Goal: Information Seeking & Learning: Check status

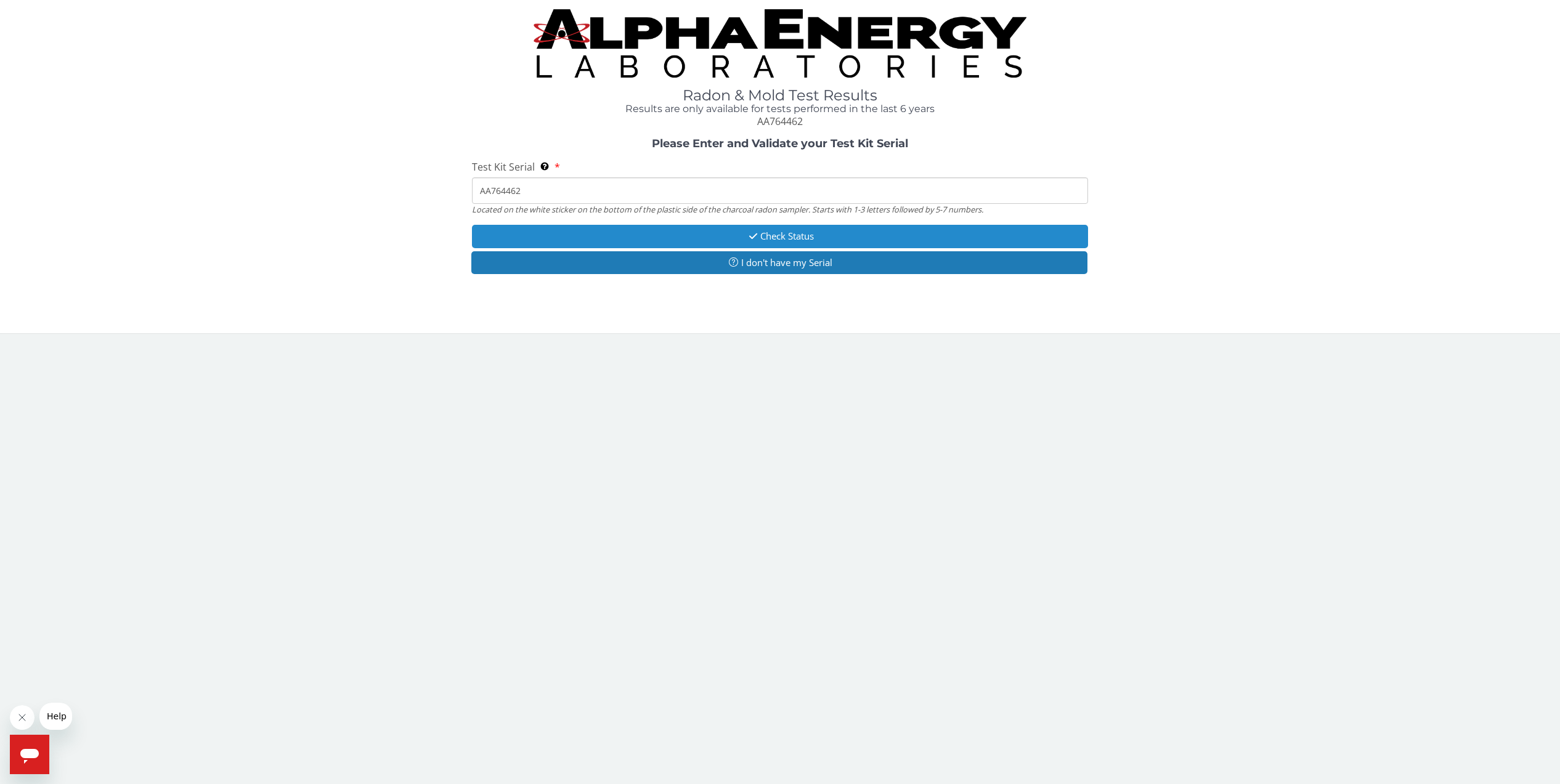
click at [772, 235] on button "Check Status" at bounding box center [780, 236] width 617 height 23
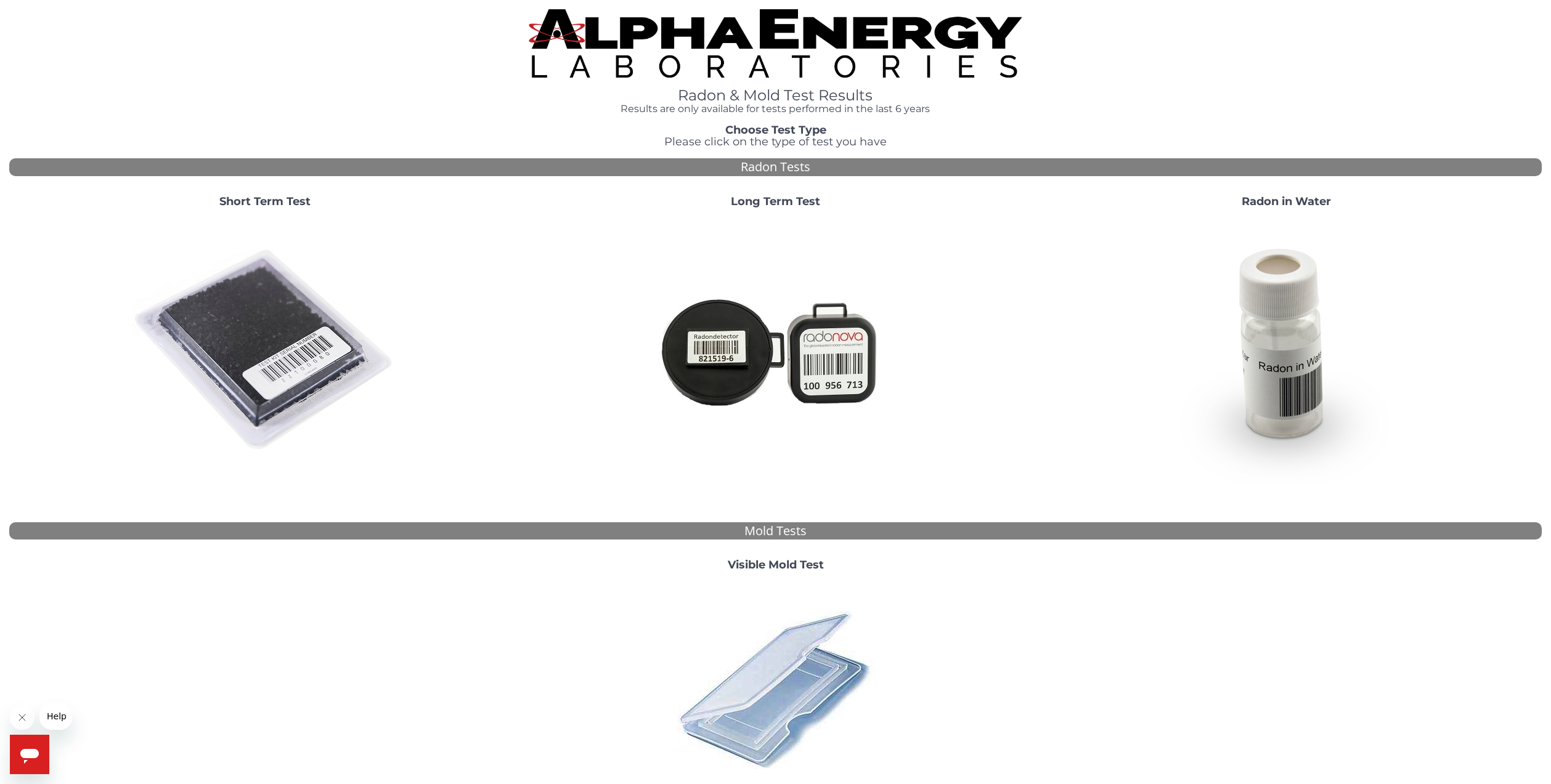
click at [250, 349] on img at bounding box center [265, 350] width 265 height 265
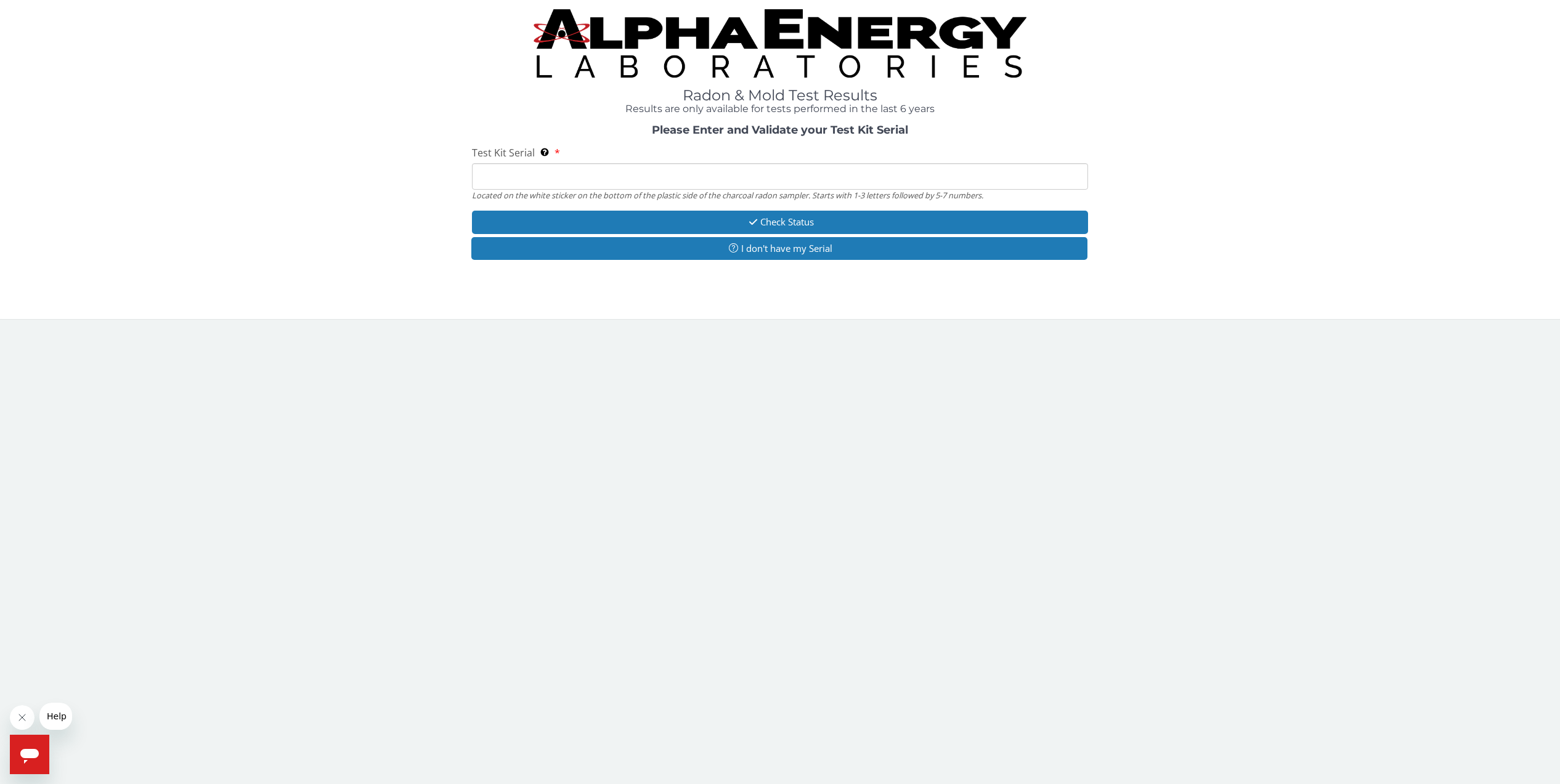
click at [489, 171] on input "Test Kit Serial Located on the white sticker on the bottom of the plastic side …" at bounding box center [780, 176] width 617 height 27
type input "AA764462"
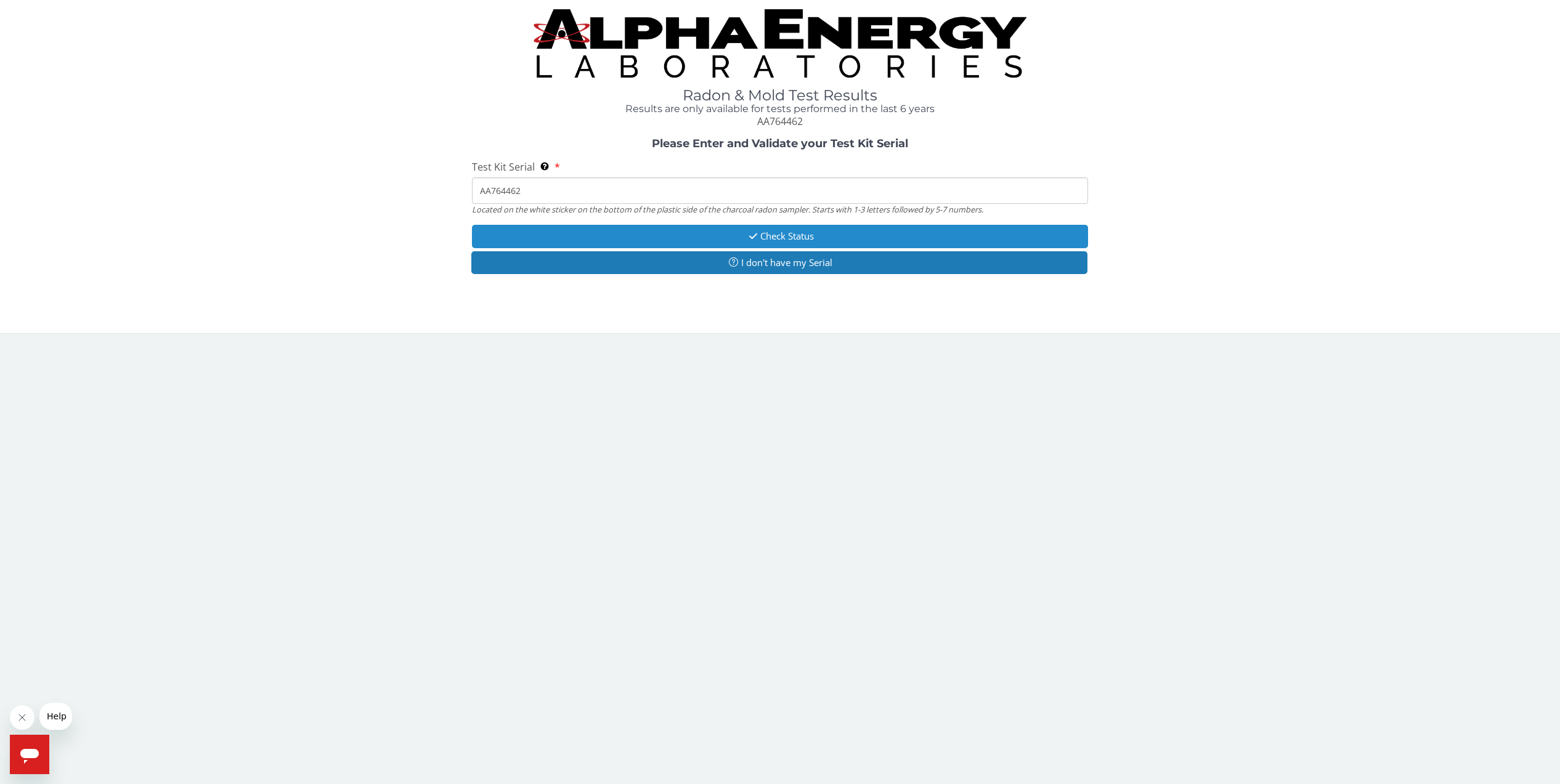
click at [793, 240] on button "Check Status" at bounding box center [780, 236] width 617 height 23
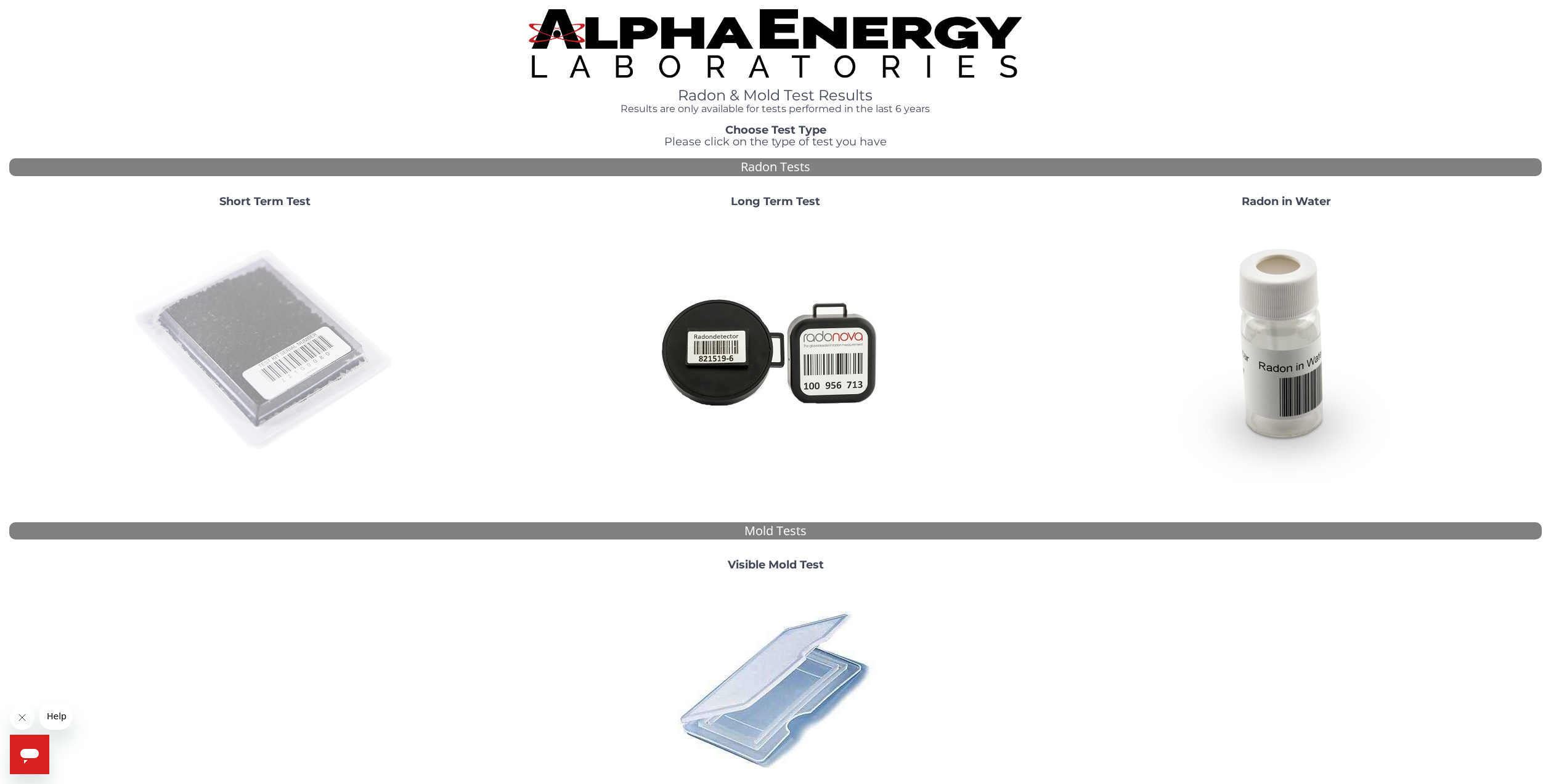
click at [302, 341] on img at bounding box center [265, 350] width 265 height 265
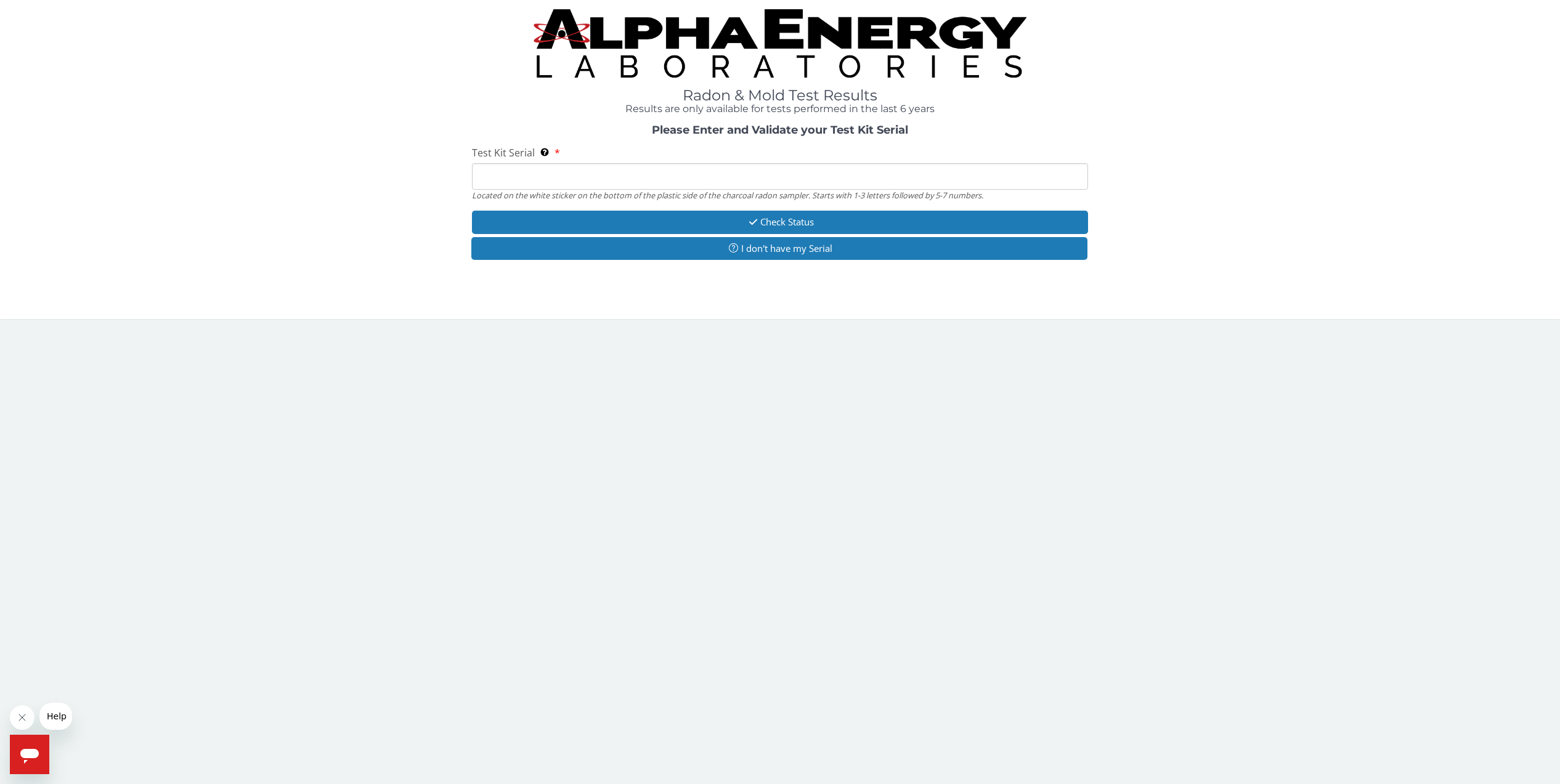
click at [490, 171] on input "Test Kit Serial Located on the white sticker on the bottom of the plastic side …" at bounding box center [780, 176] width 617 height 27
click at [597, 353] on body "Radon & Mold Test Results Results are only available for tests performed in the…" at bounding box center [780, 392] width 1560 height 784
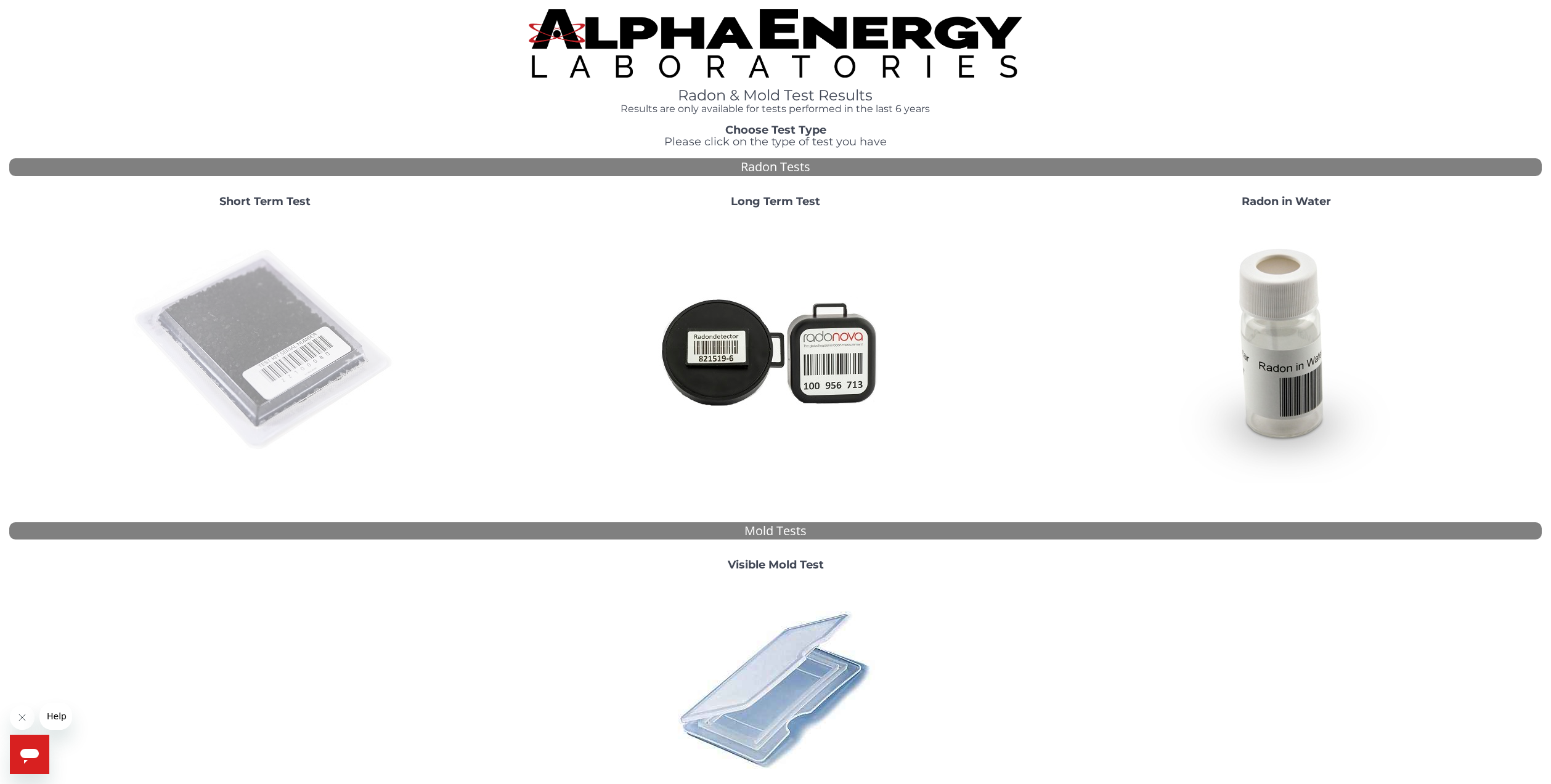
click at [326, 379] on img at bounding box center [265, 350] width 265 height 265
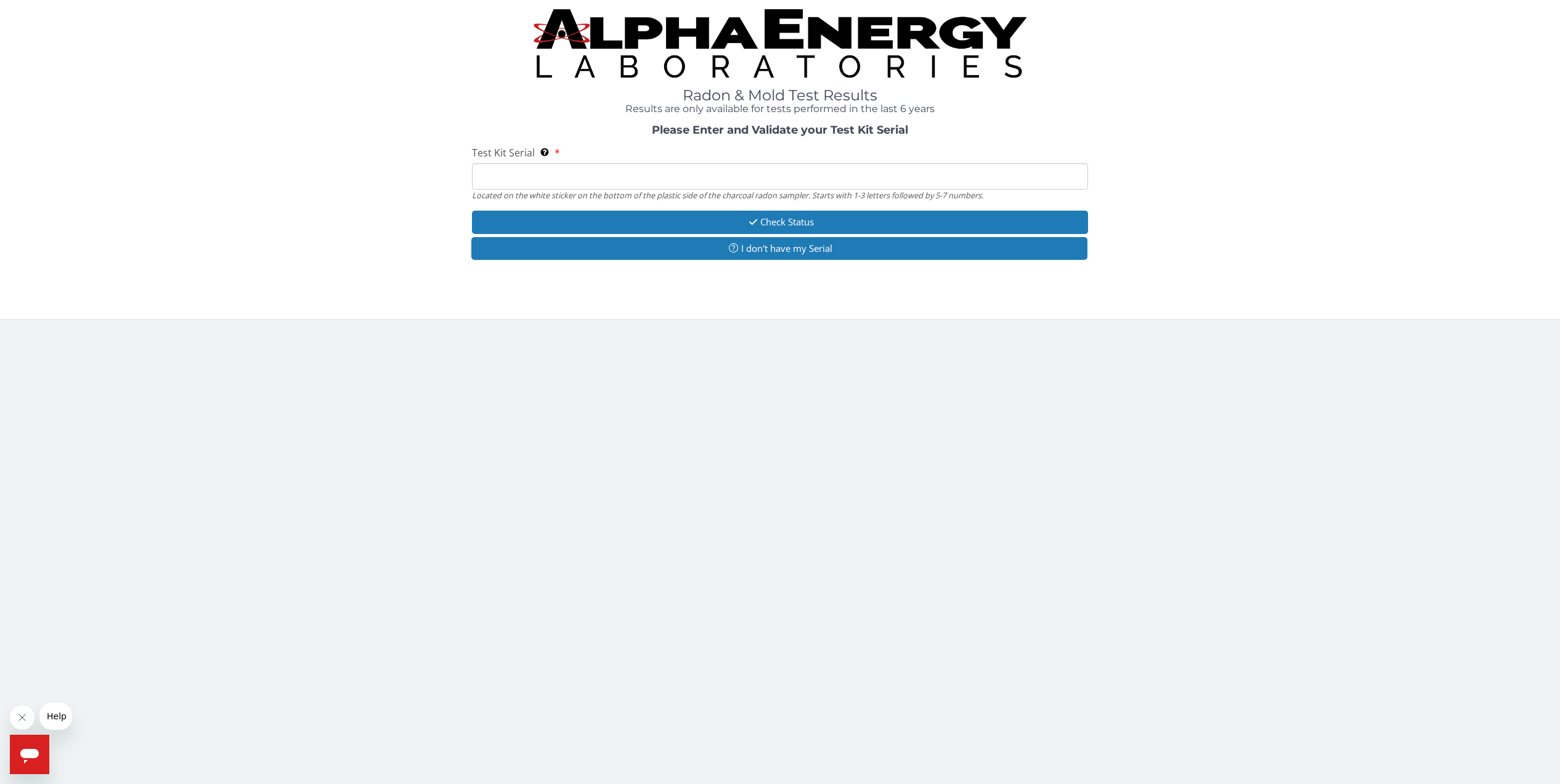
click at [504, 171] on input "Test Kit Serial Located on the white sticker on the bottom of the plastic side …" at bounding box center [780, 176] width 617 height 27
type input "AA764462"
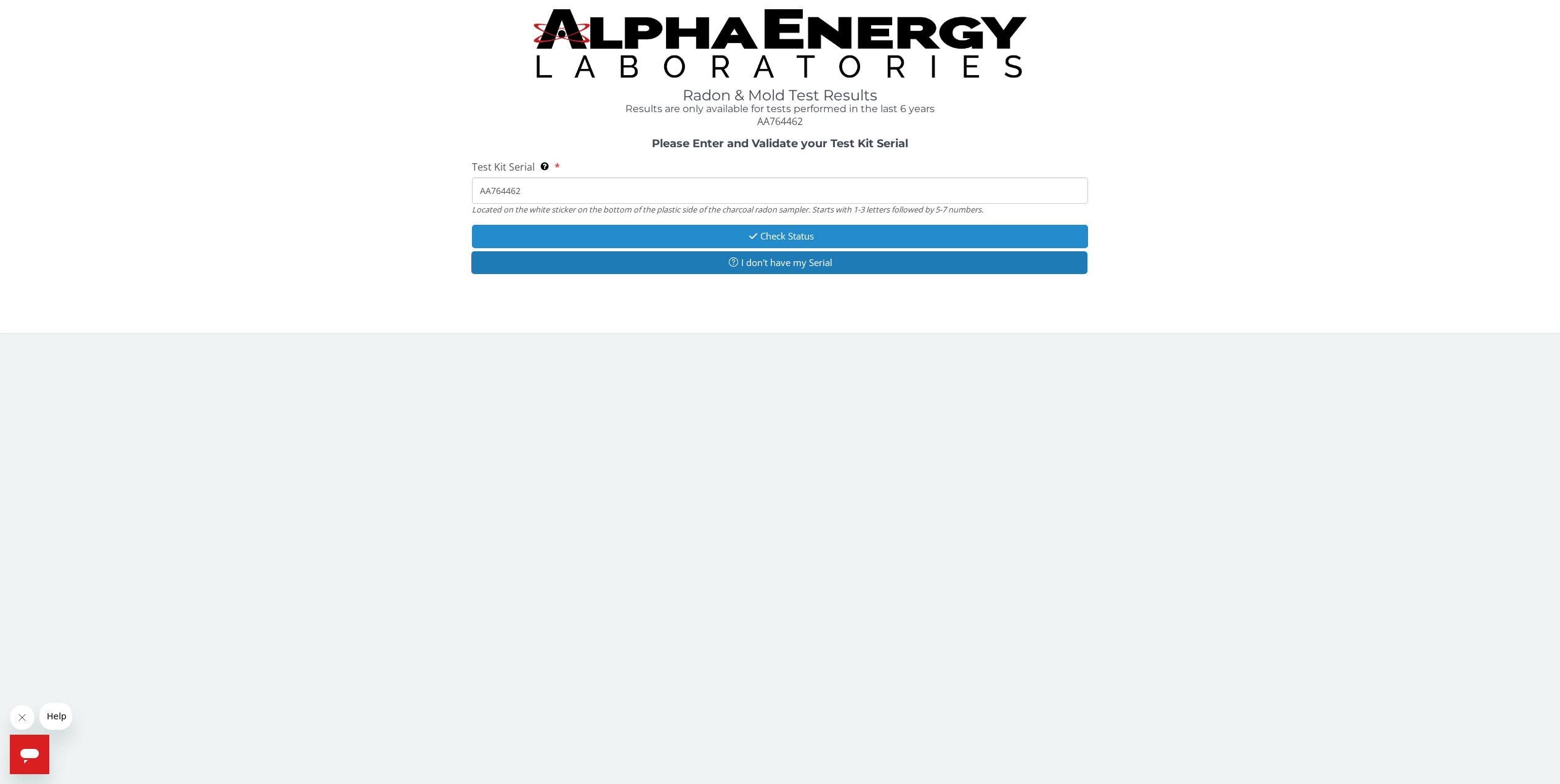
click at [703, 232] on button "Check Status" at bounding box center [780, 236] width 617 height 23
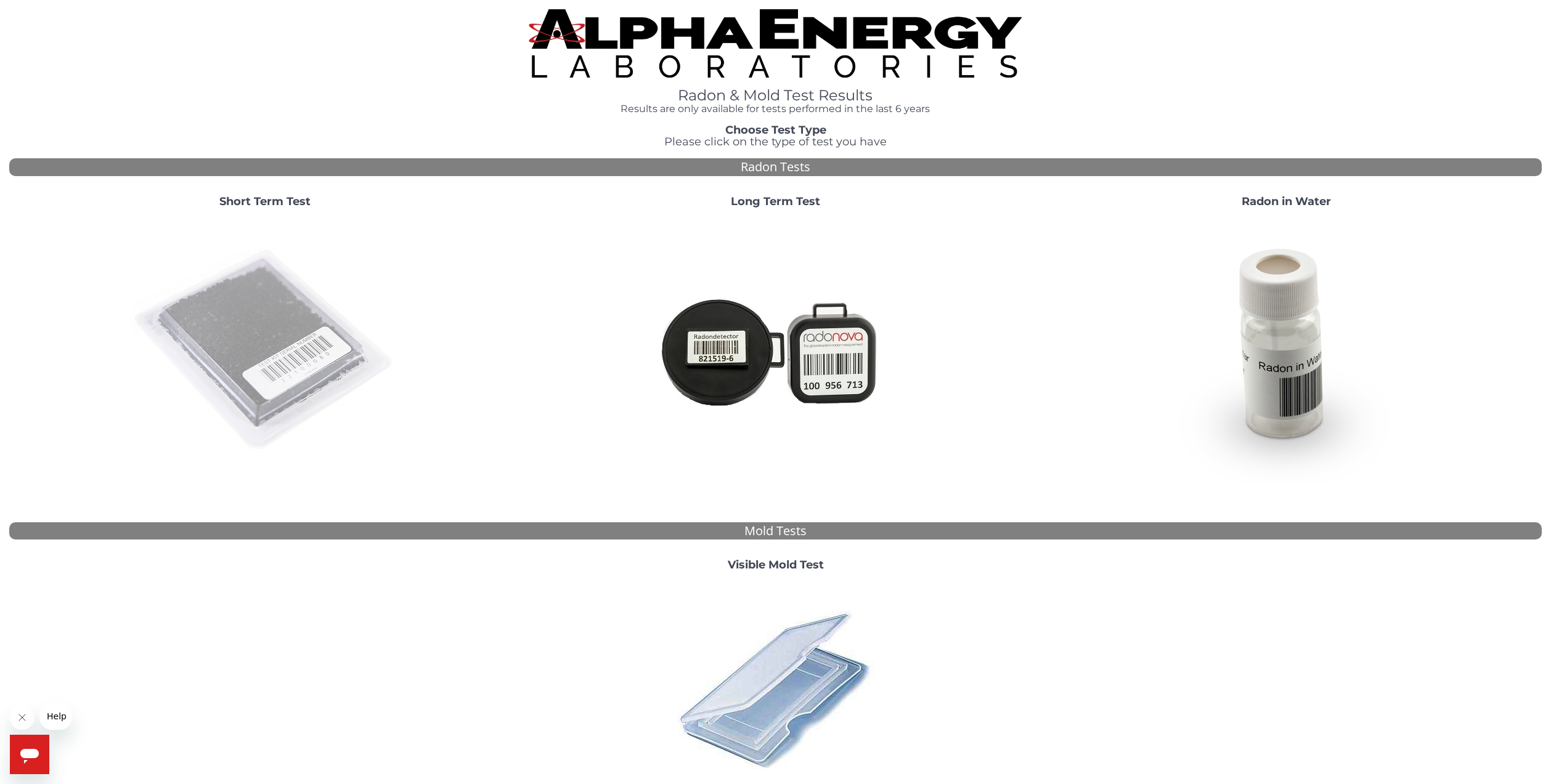
click at [245, 371] on img at bounding box center [265, 350] width 265 height 265
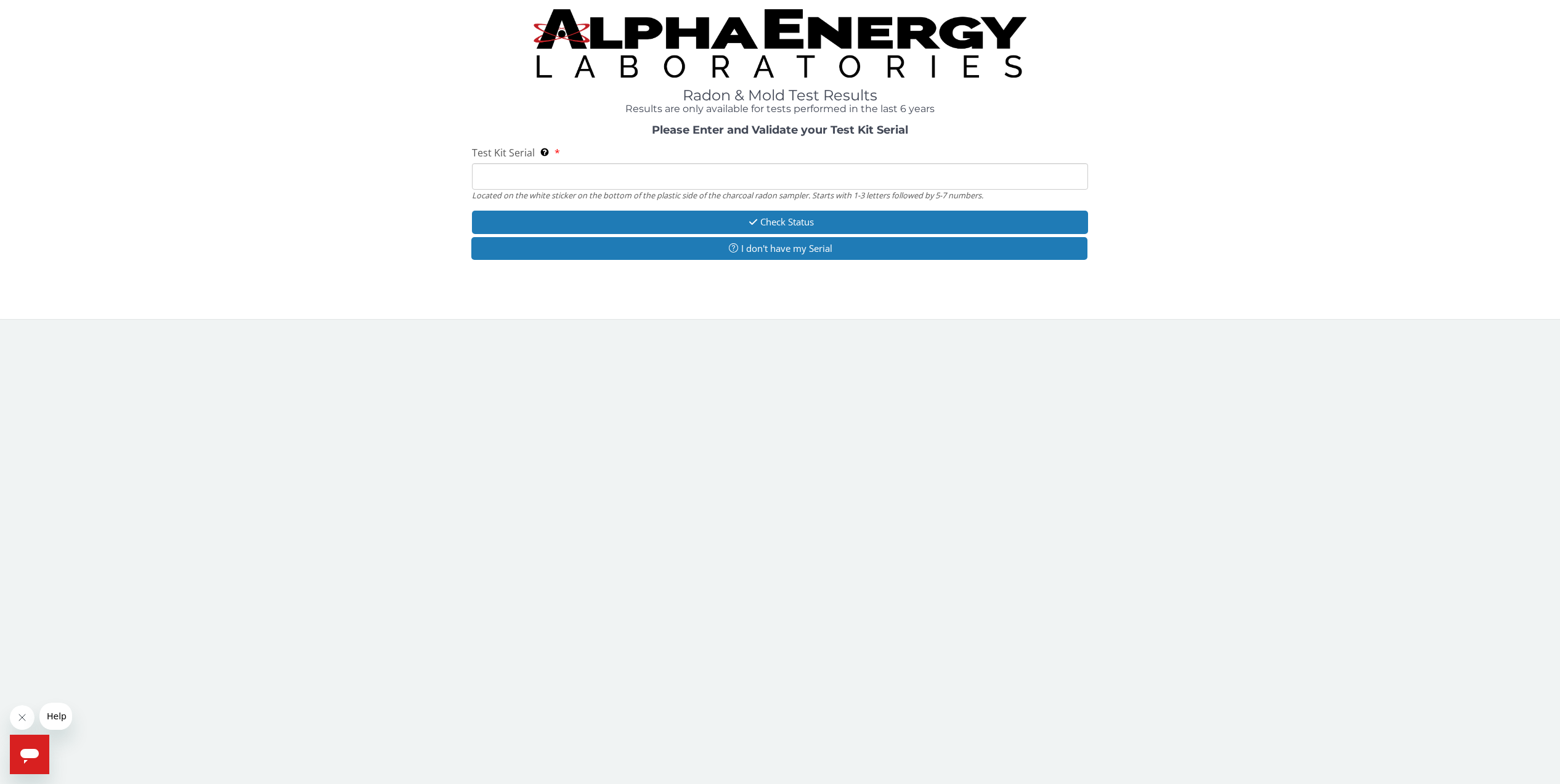
click at [490, 175] on input "Test Kit Serial Located on the white sticker on the bottom of the plastic side …" at bounding box center [780, 176] width 617 height 27
type input "AA764462"
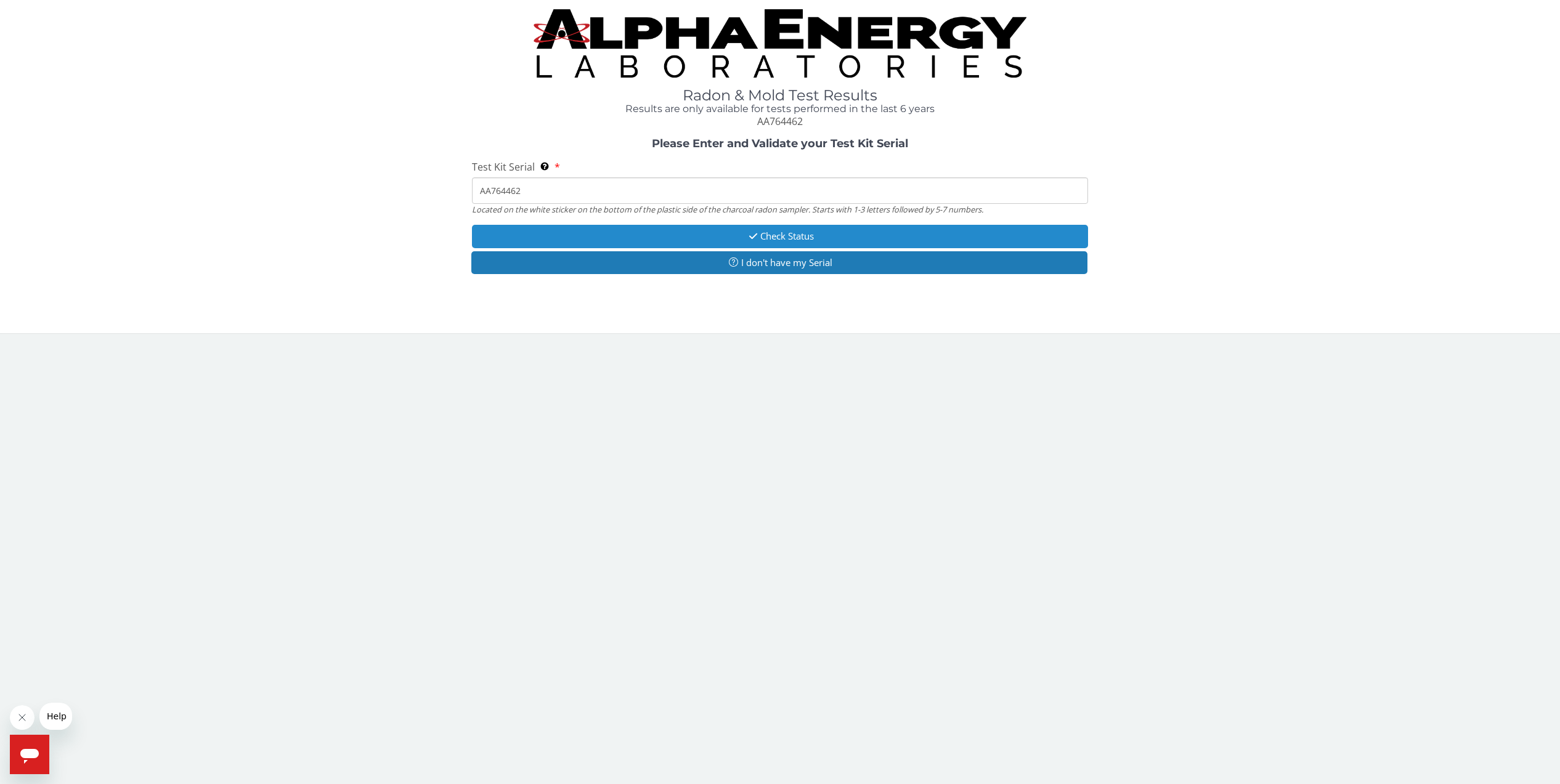
click at [796, 236] on button "Check Status" at bounding box center [780, 236] width 617 height 23
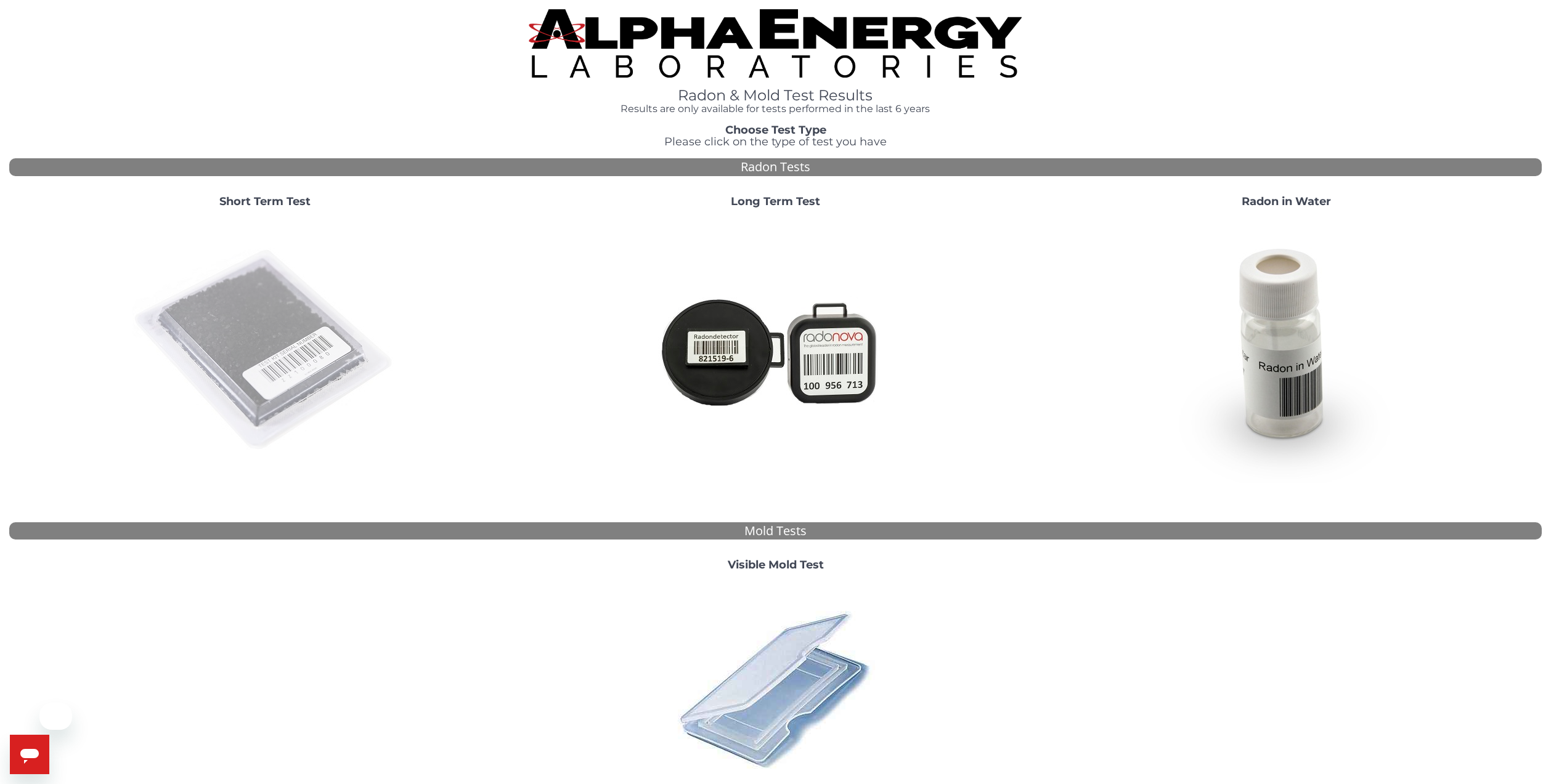
click at [272, 357] on img at bounding box center [265, 350] width 265 height 265
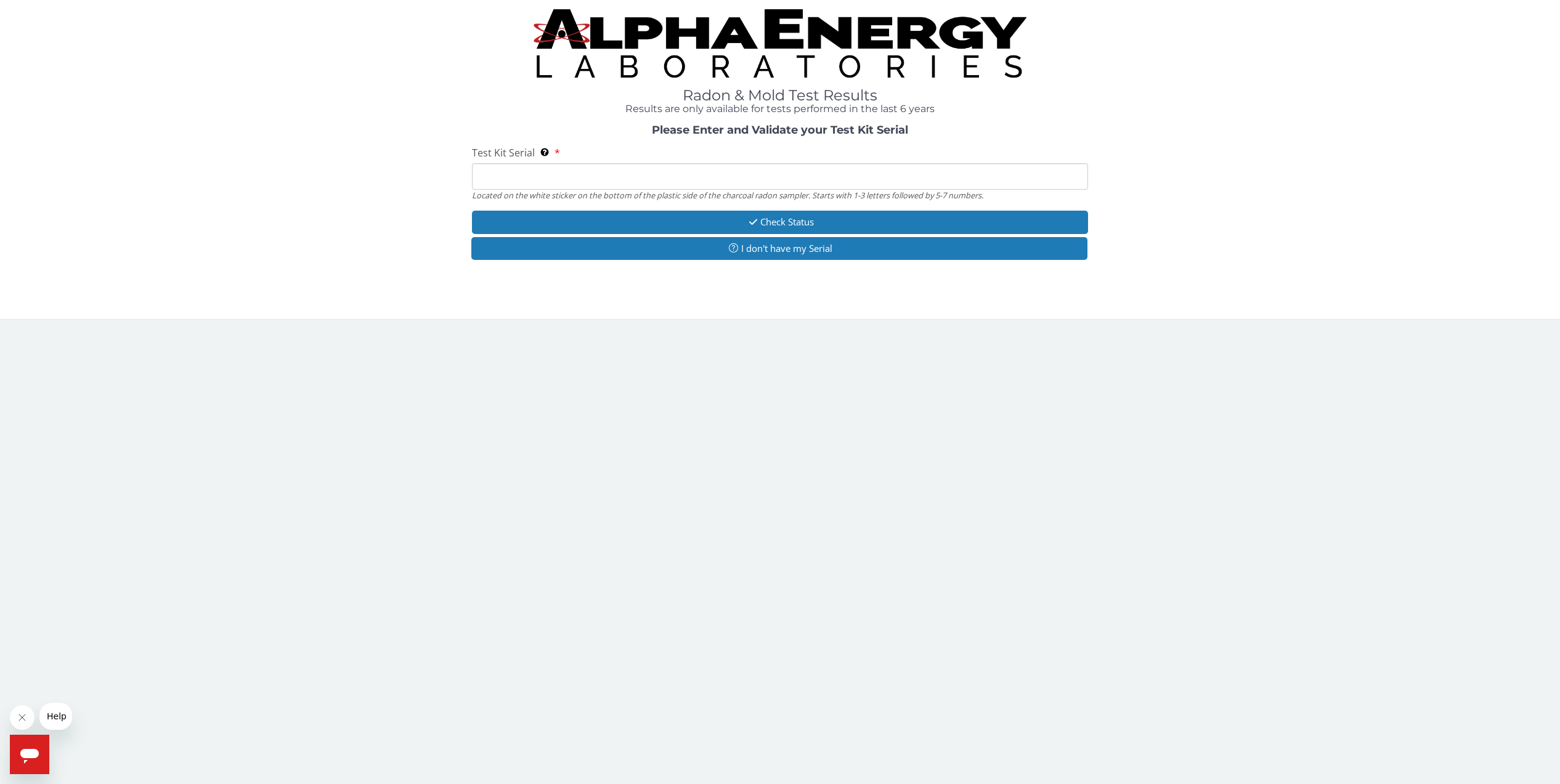
click at [514, 180] on input "Test Kit Serial Located on the white sticker on the bottom of the plastic side …" at bounding box center [780, 176] width 617 height 27
type input "AA721569"
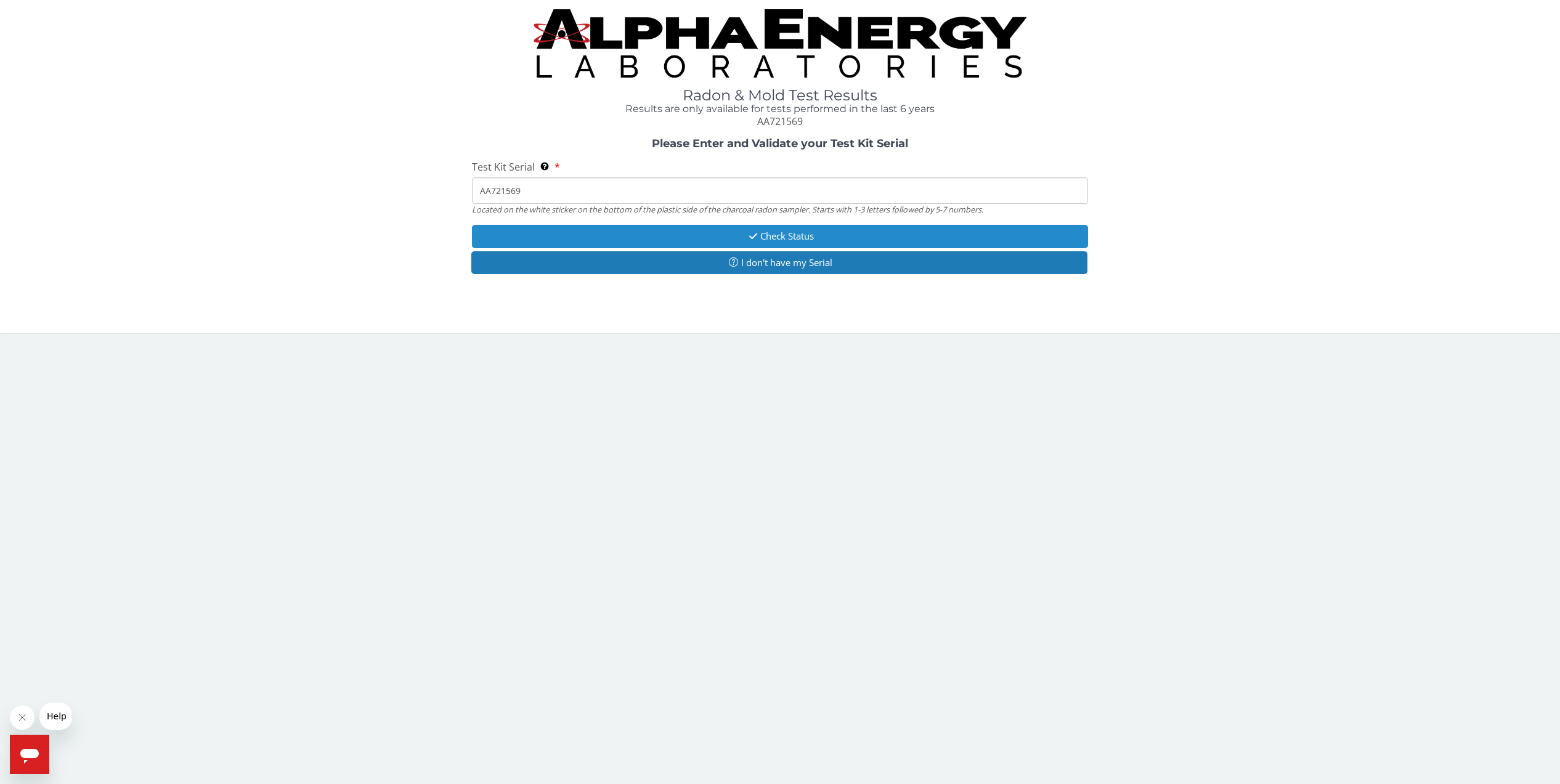
click at [732, 238] on button "Check Status" at bounding box center [780, 236] width 617 height 23
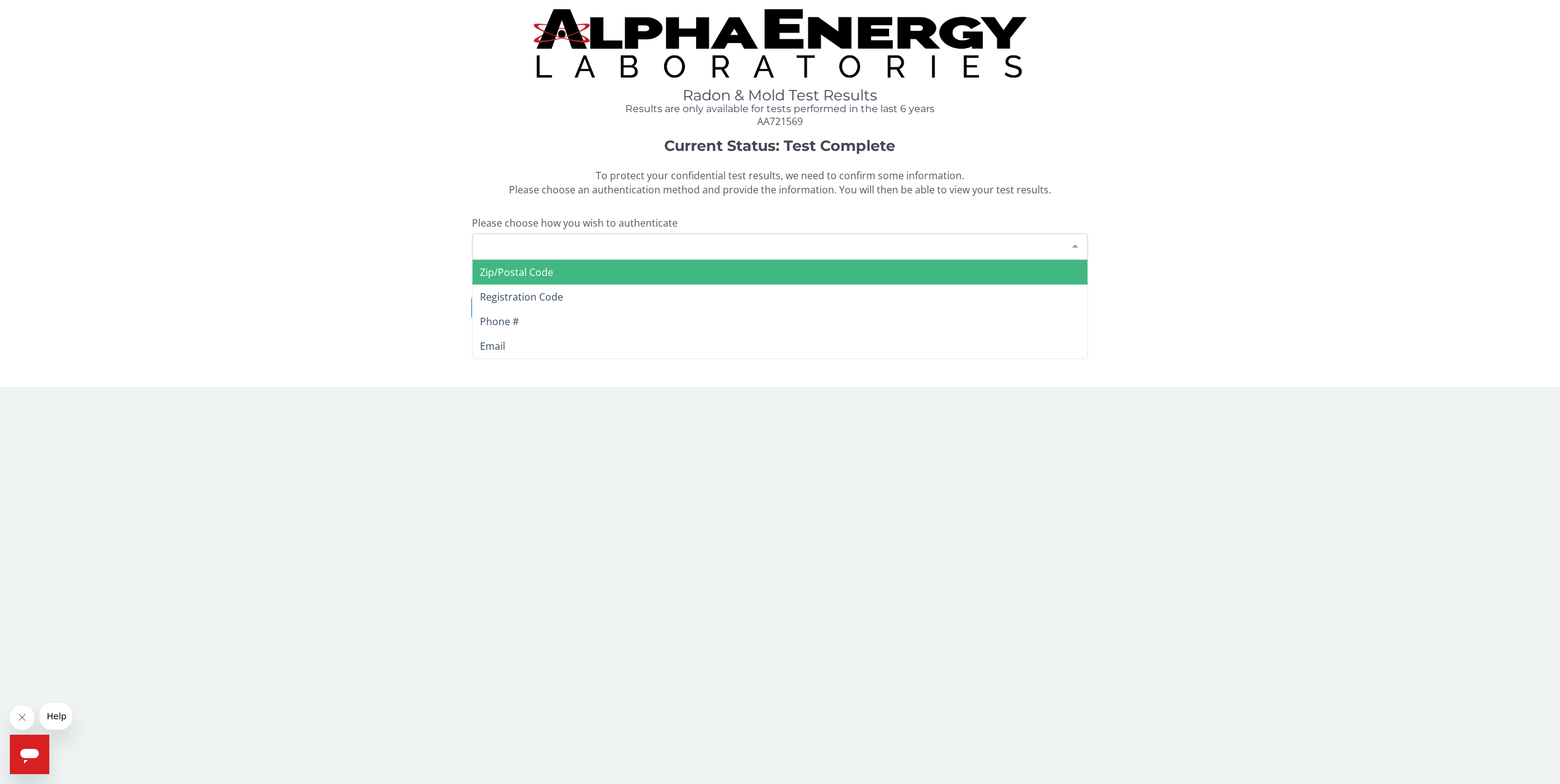
click at [697, 242] on div "Please make a selection" at bounding box center [780, 246] width 617 height 27
click at [485, 276] on span "Zip/Postal Code" at bounding box center [516, 272] width 73 height 14
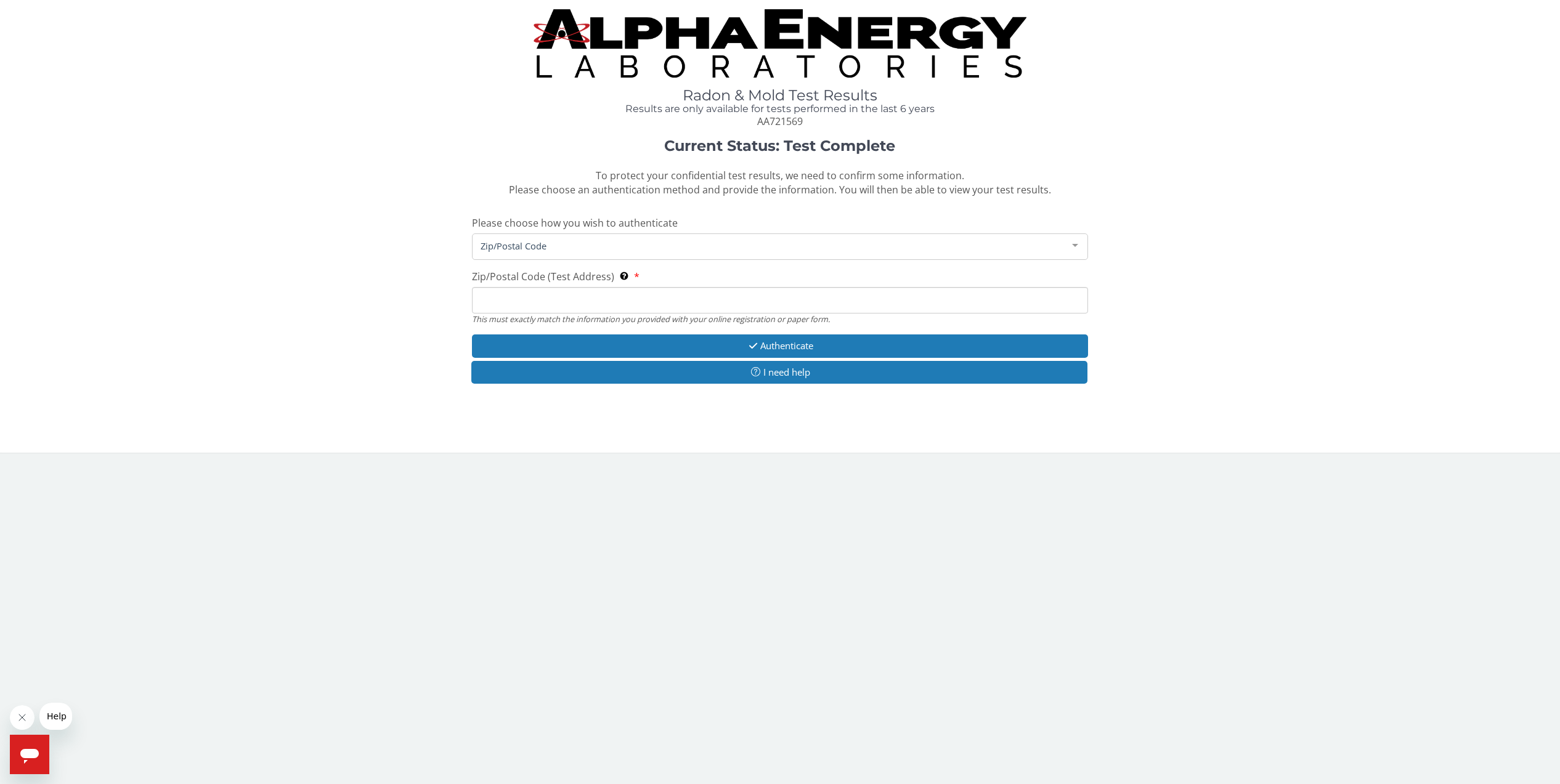
click at [487, 309] on input "Zip/Postal Code (Test Address) This must exactly match the information you prov…" at bounding box center [780, 300] width 617 height 27
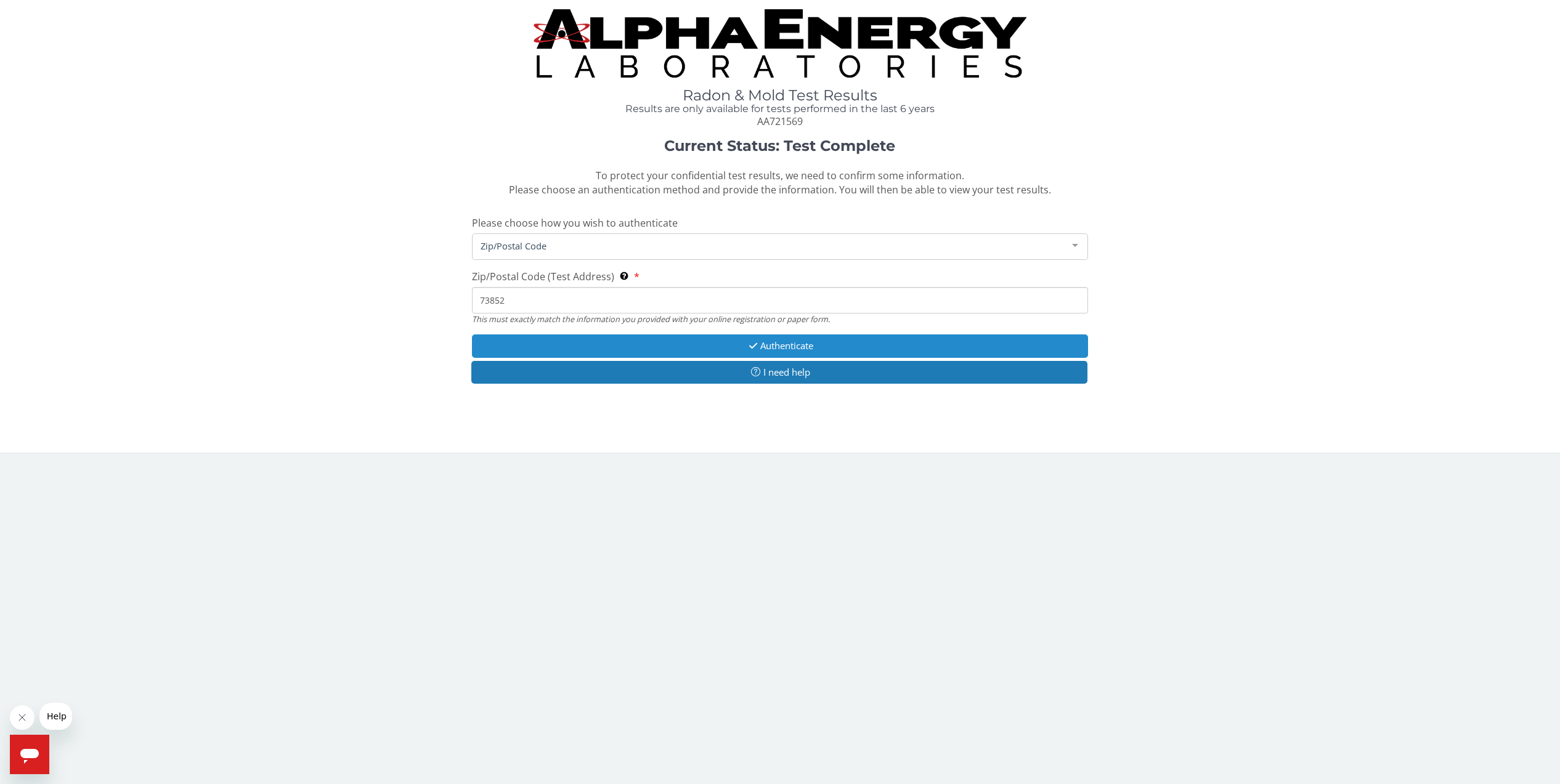
type input "73852"
click at [789, 349] on button "Authenticate" at bounding box center [780, 346] width 617 height 23
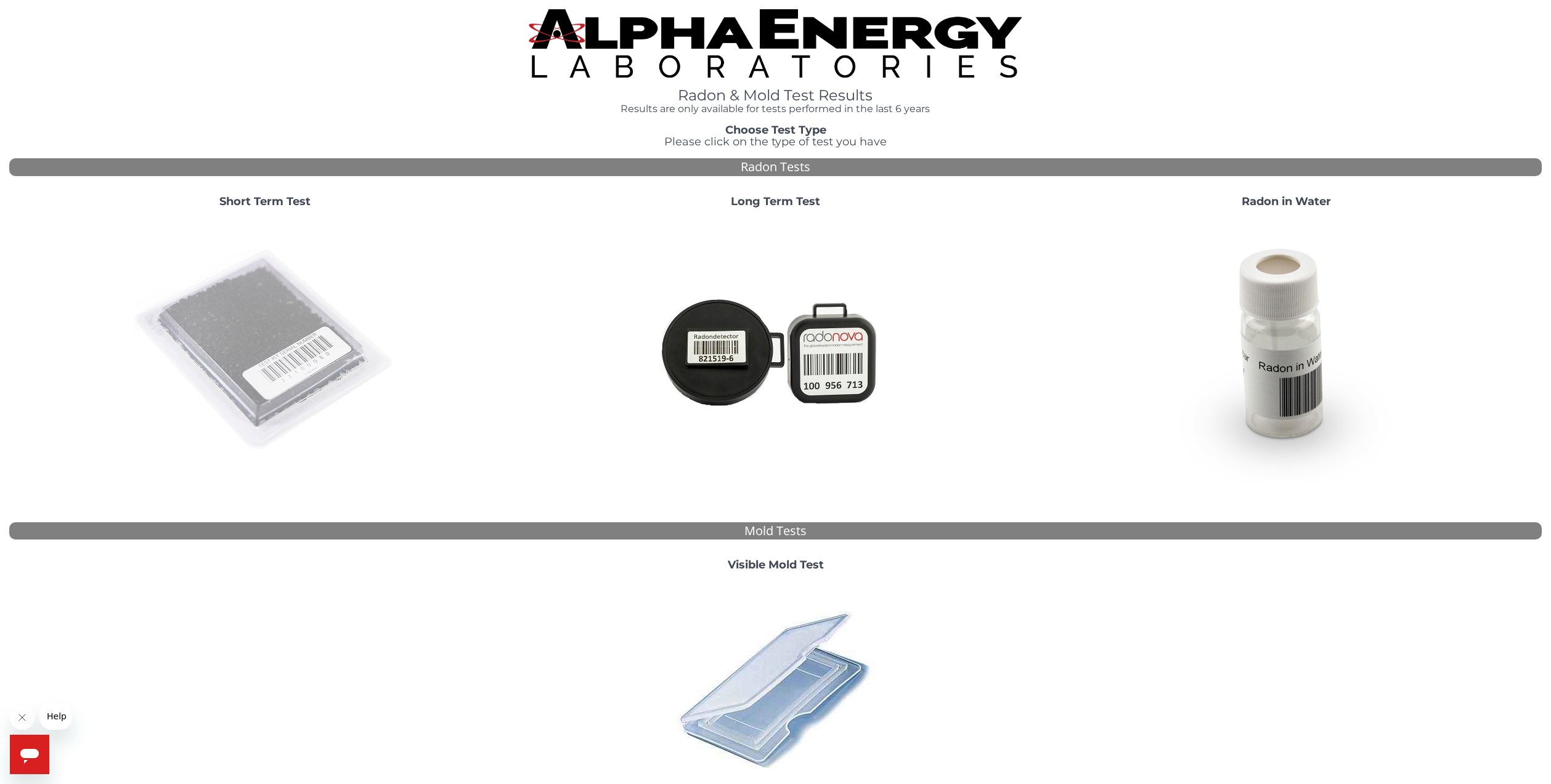
click at [289, 363] on img at bounding box center [265, 350] width 265 height 265
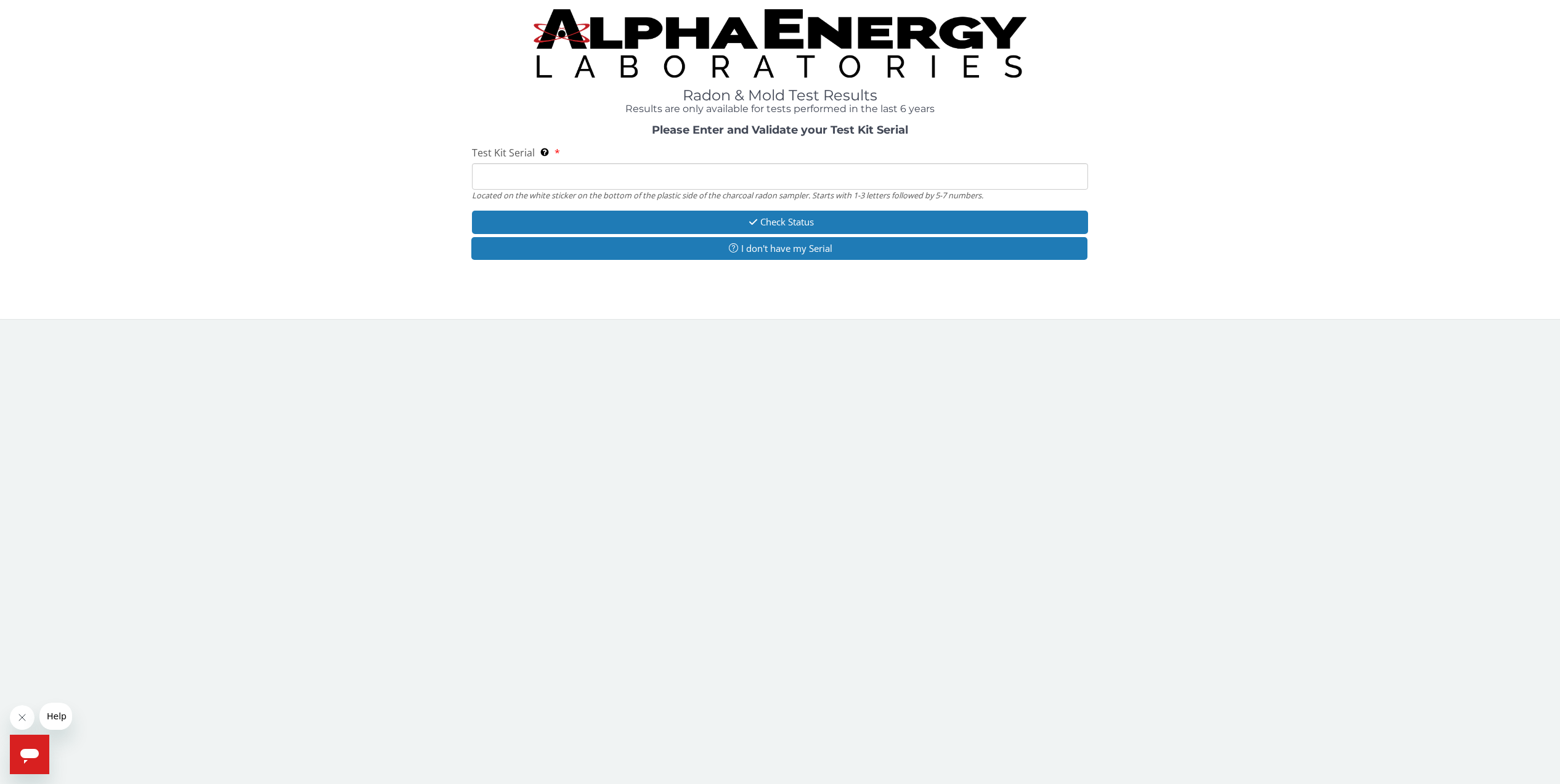
click at [485, 169] on input "Test Kit Serial Located on the white sticker on the bottom of the plastic side …" at bounding box center [780, 176] width 617 height 27
type input "AA764462"
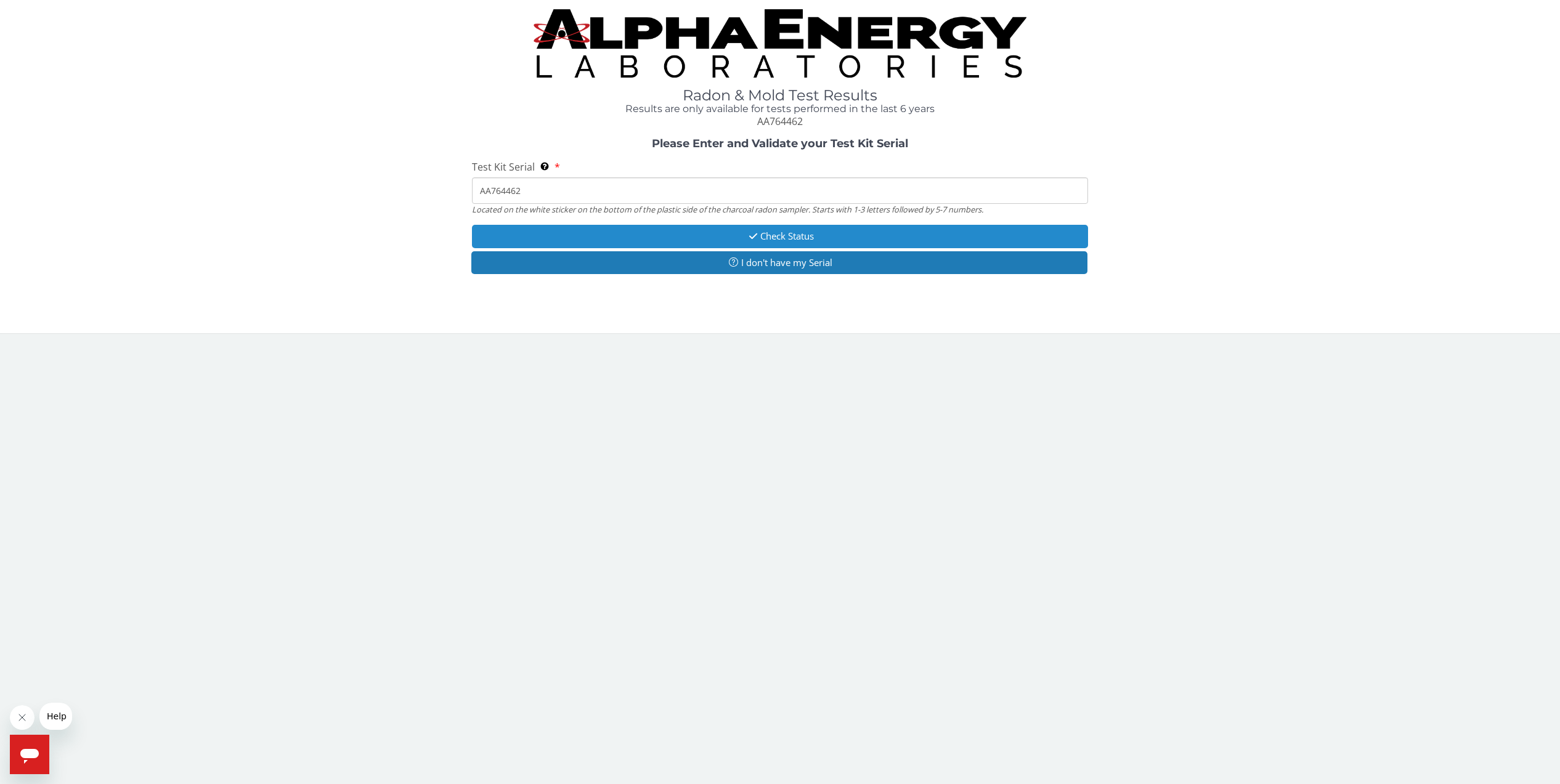
click at [684, 236] on button "Check Status" at bounding box center [780, 236] width 617 height 23
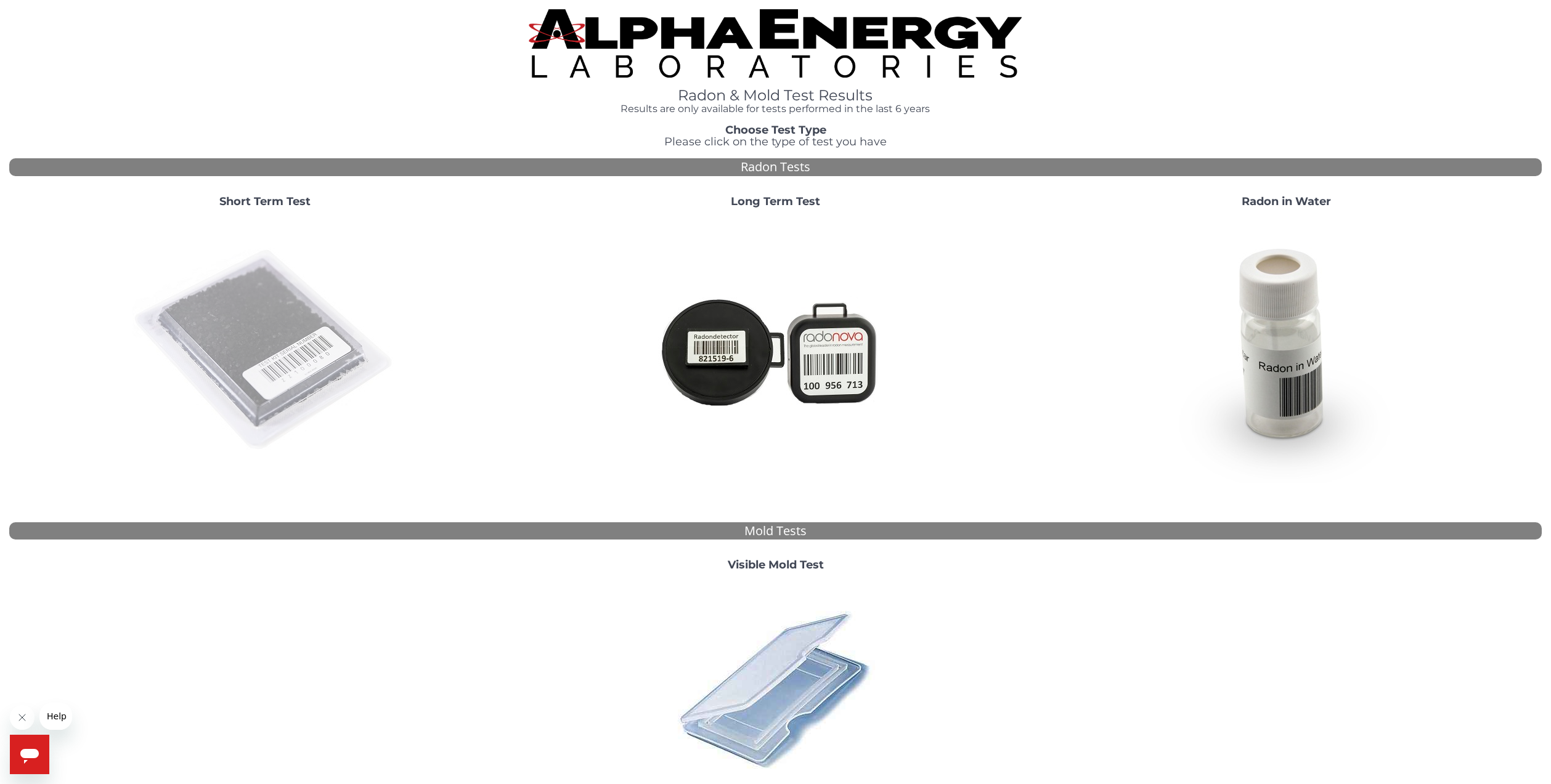
click at [263, 350] on img at bounding box center [265, 350] width 265 height 265
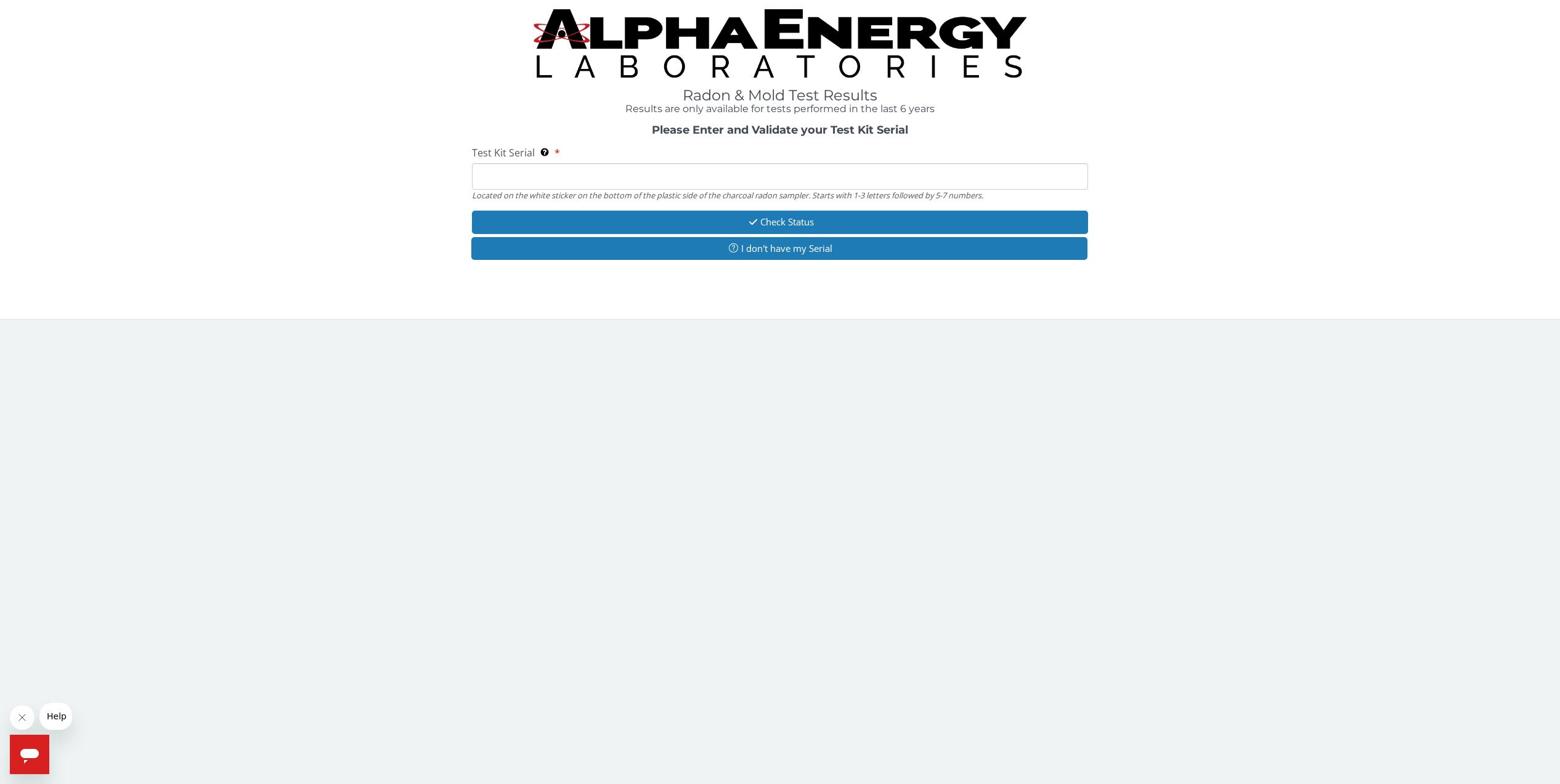
click at [494, 175] on input "Test Kit Serial Located on the white sticker on the bottom of the plastic side …" at bounding box center [780, 176] width 617 height 27
type input "AA764462"
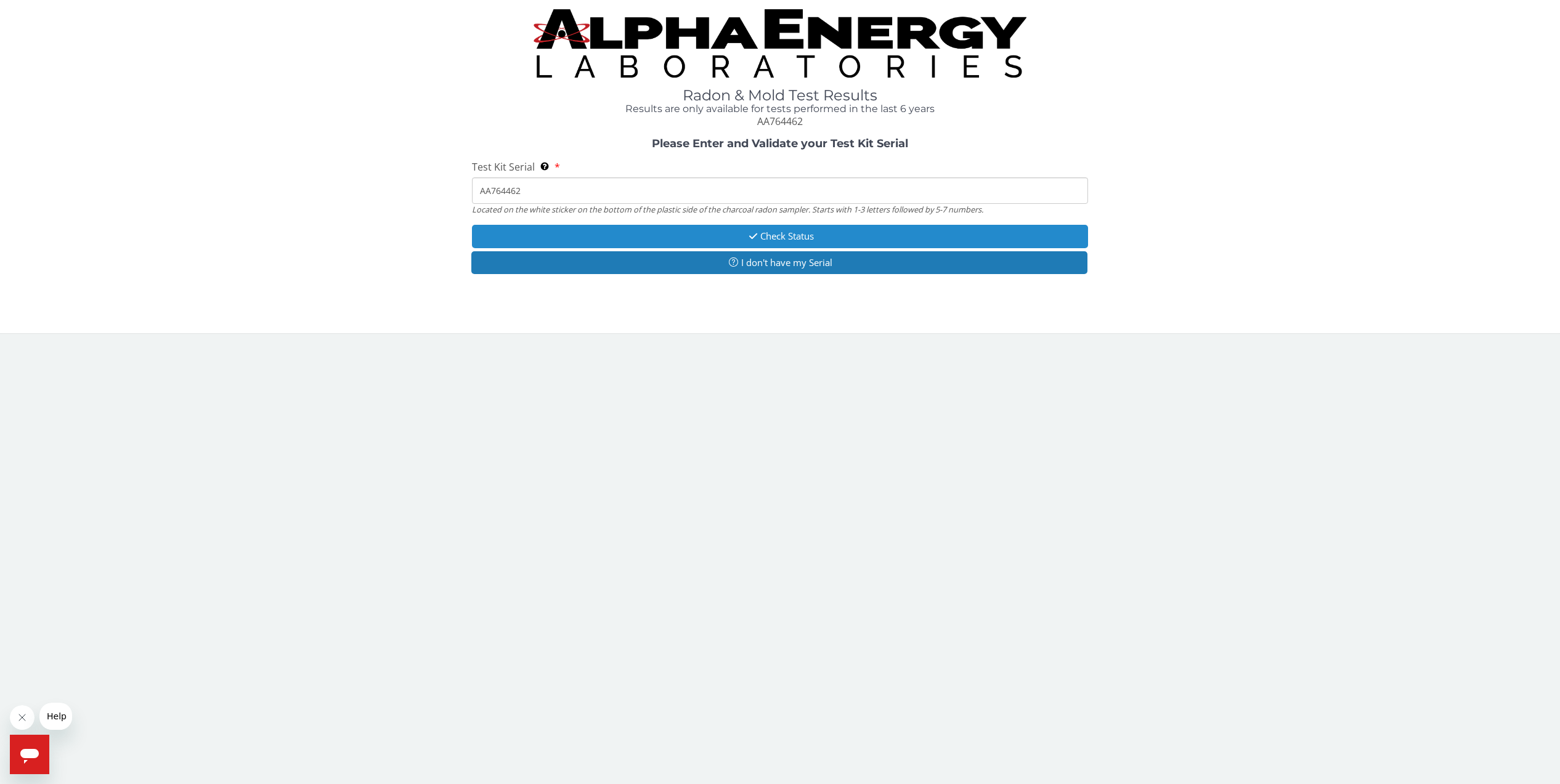
click at [659, 236] on button "Check Status" at bounding box center [780, 236] width 617 height 23
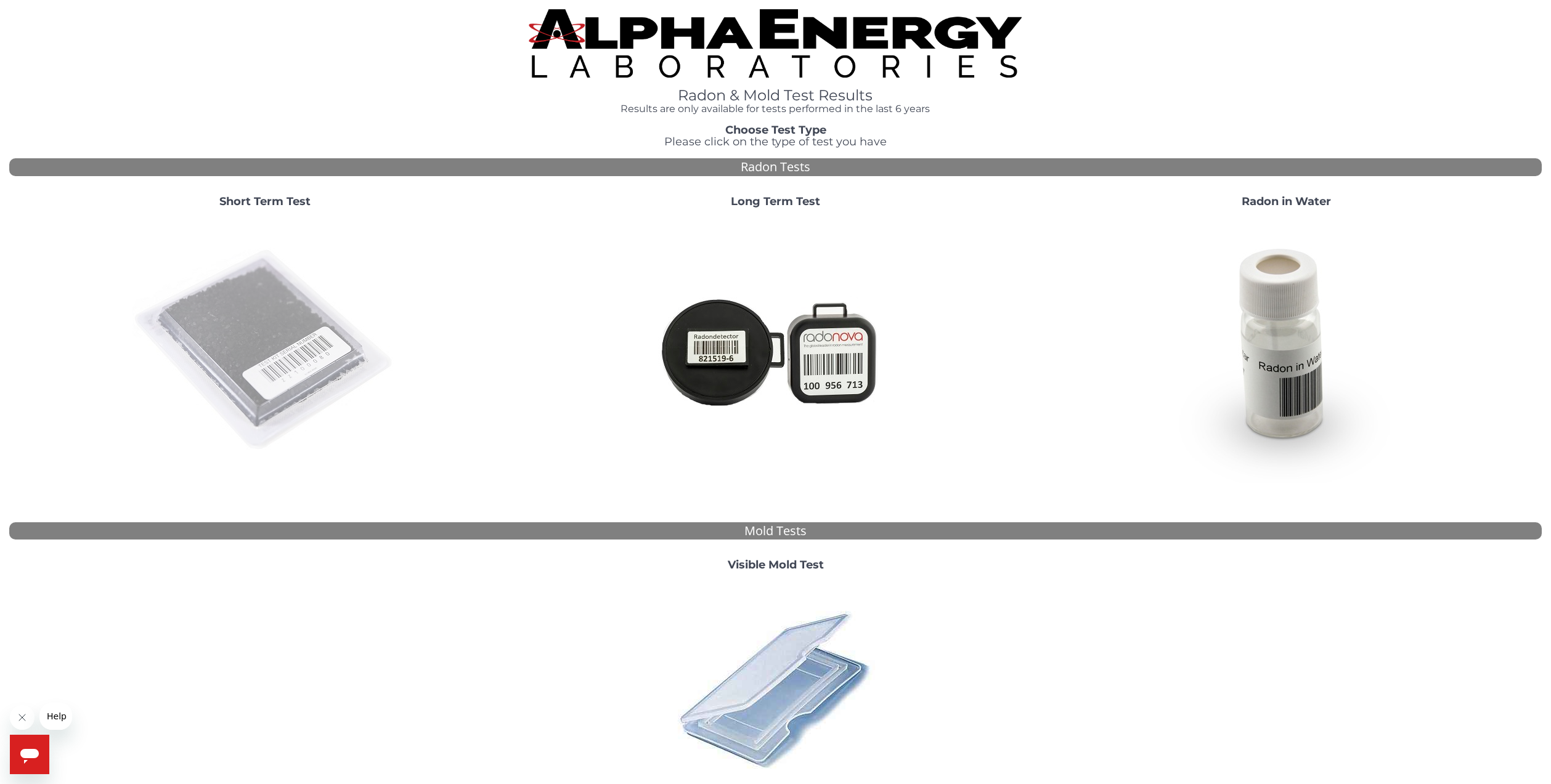
click at [262, 317] on img at bounding box center [265, 350] width 265 height 265
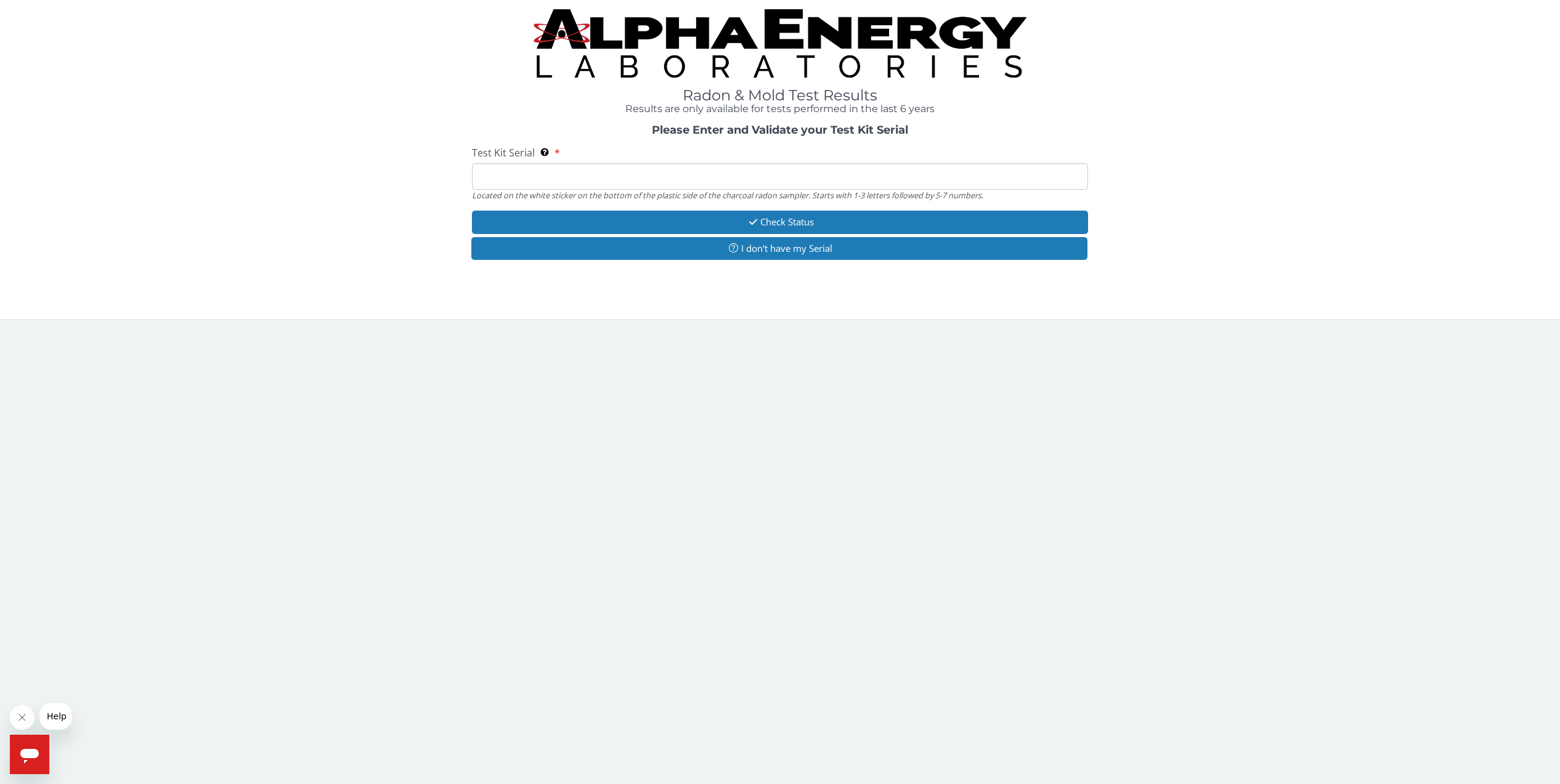
click at [512, 186] on input "Test Kit Serial Located on the white sticker on the bottom of the plastic side …" at bounding box center [780, 176] width 617 height 27
type input "AA764462"
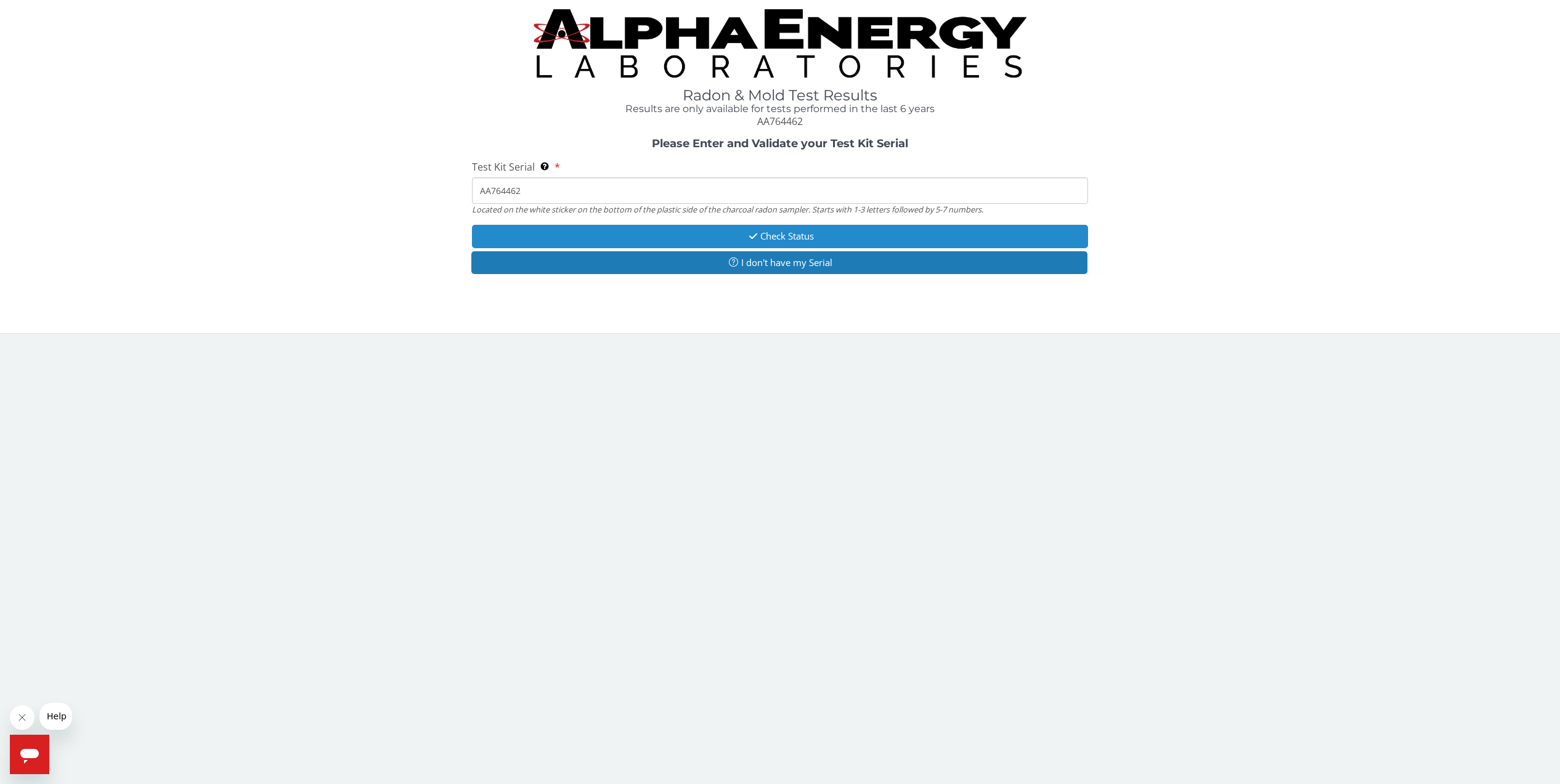
click at [609, 243] on button "Check Status" at bounding box center [780, 236] width 617 height 23
